Goal: Find specific page/section: Find specific page/section

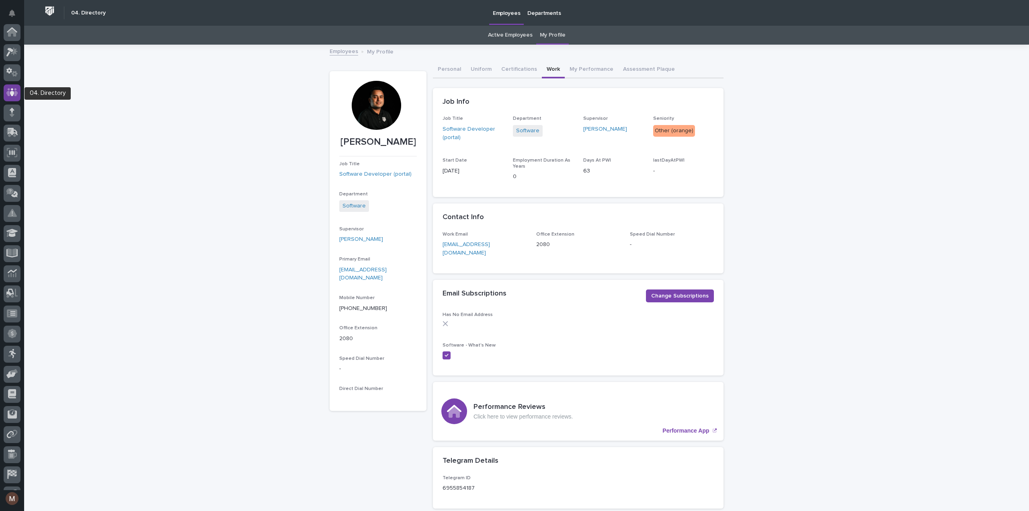
click at [12, 92] on icon at bounding box center [12, 92] width 5 height 8
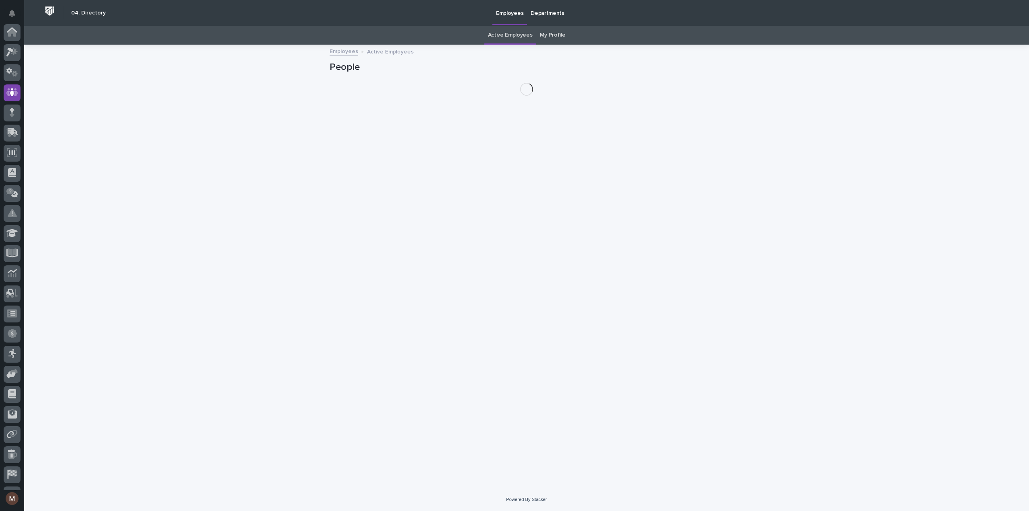
scroll to position [56, 0]
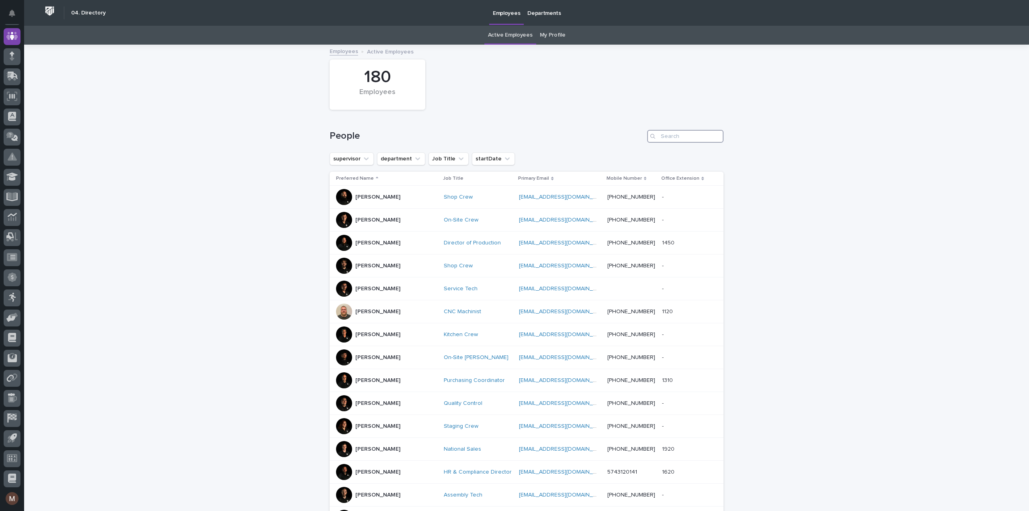
click at [678, 139] on input "Search" at bounding box center [685, 136] width 76 height 13
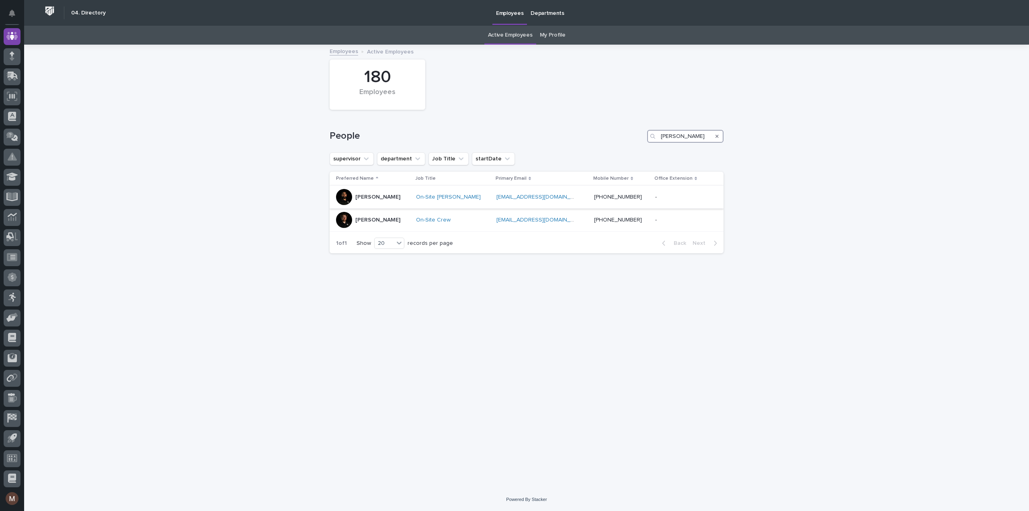
type input "[PERSON_NAME]"
click at [367, 194] on p "[PERSON_NAME]" at bounding box center [377, 197] width 45 height 7
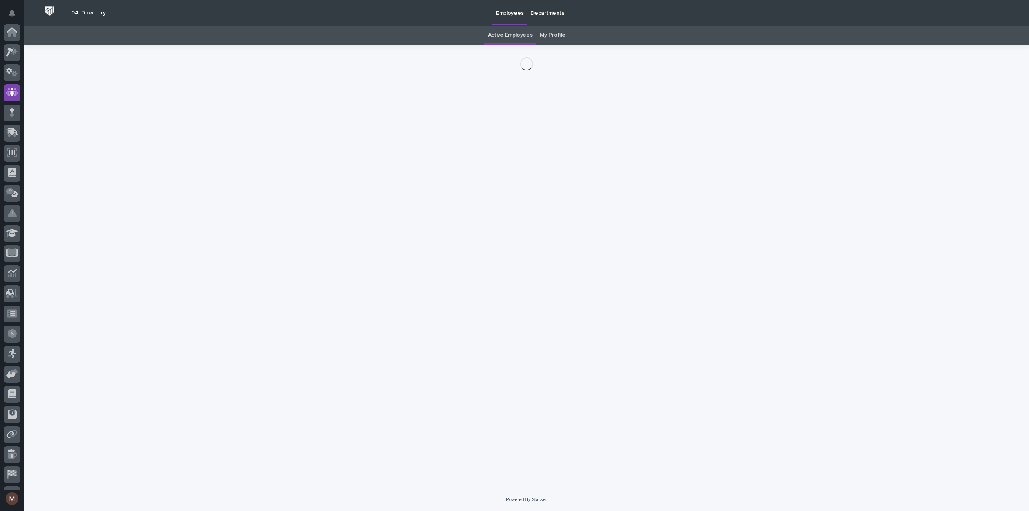
scroll to position [56, 0]
